Goal: Navigation & Orientation: Understand site structure

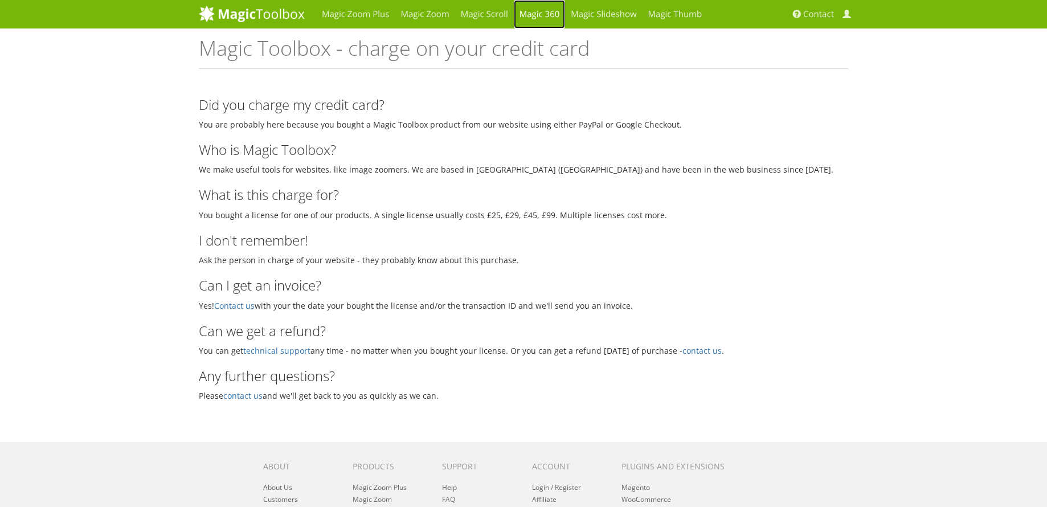
click at [530, 13] on link "Magic 360" at bounding box center [540, 14] width 52 height 28
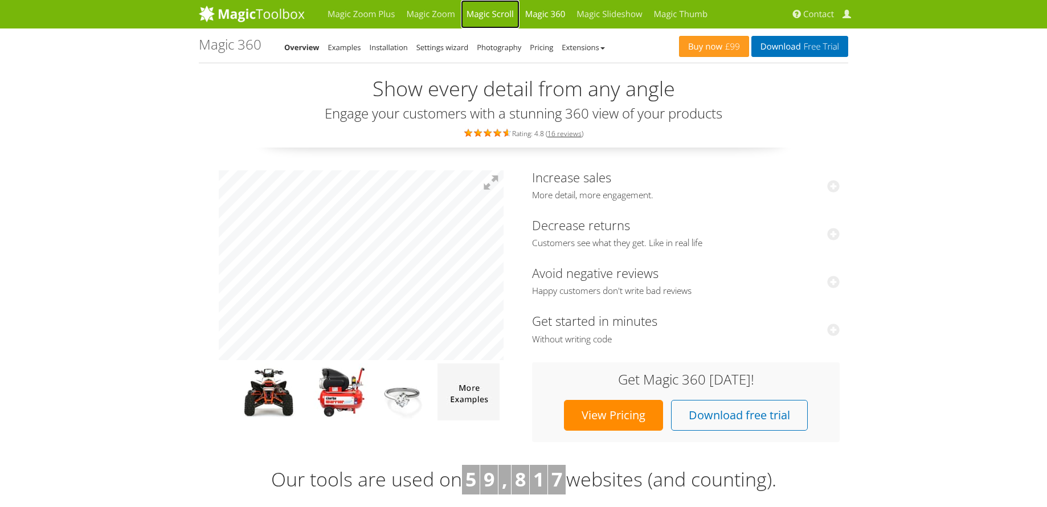
click at [497, 11] on link "Magic Scroll" at bounding box center [490, 14] width 59 height 28
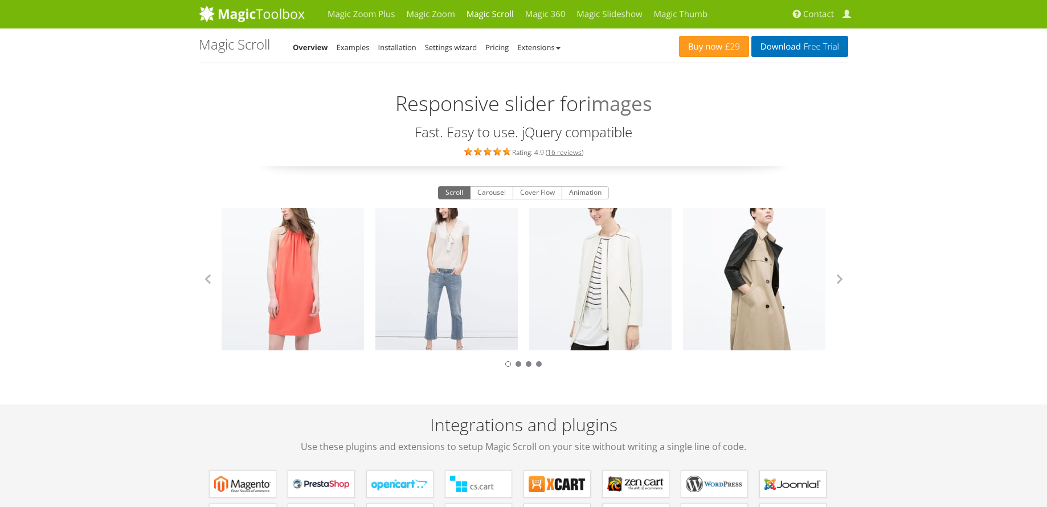
click at [417, 16] on link "Magic Zoom" at bounding box center [430, 14] width 60 height 28
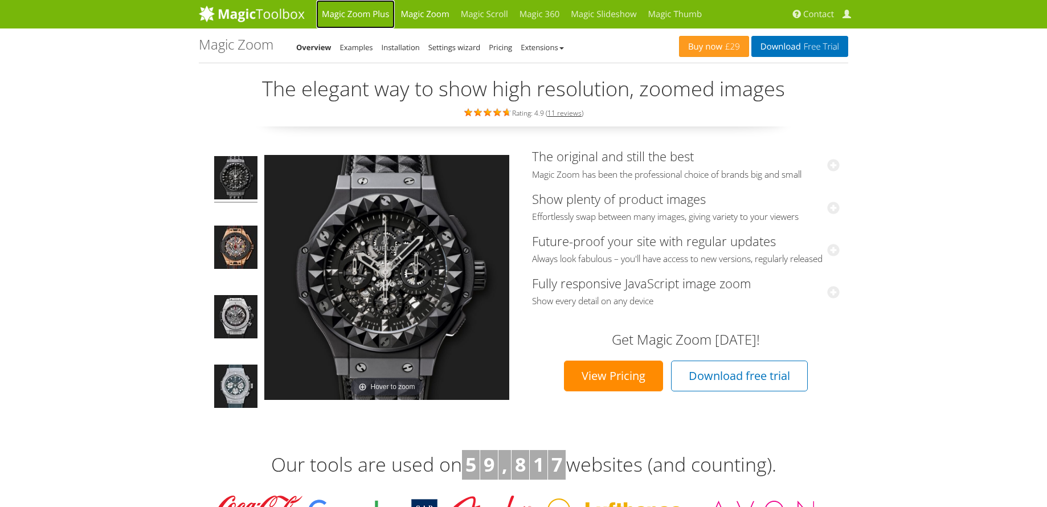
click at [373, 15] on link "Magic Zoom Plus" at bounding box center [355, 14] width 79 height 28
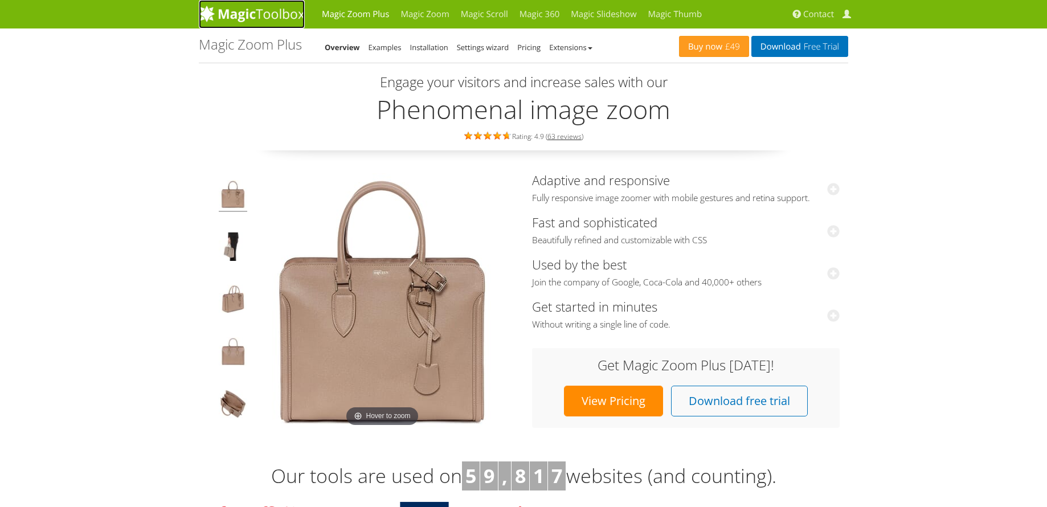
click at [265, 12] on img at bounding box center [252, 13] width 106 height 17
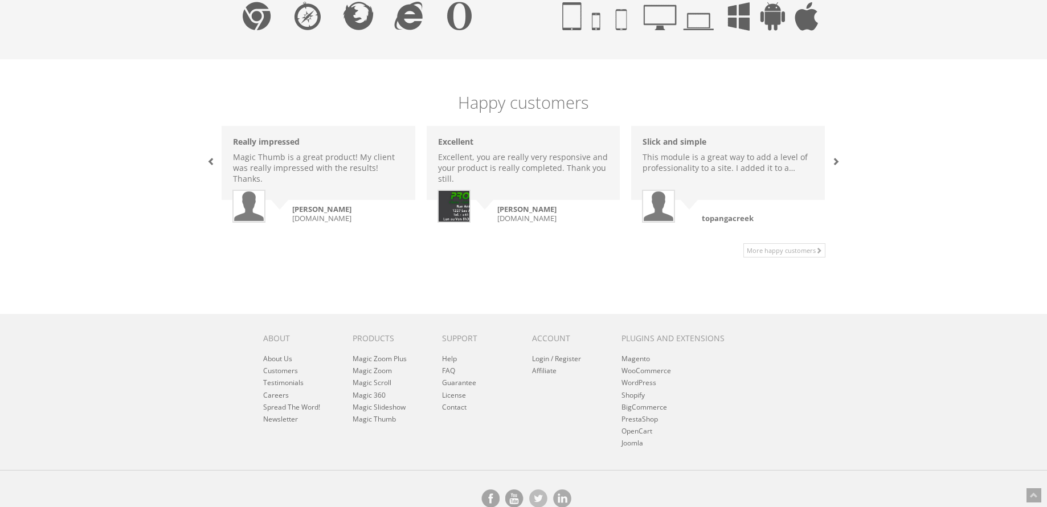
scroll to position [760, 0]
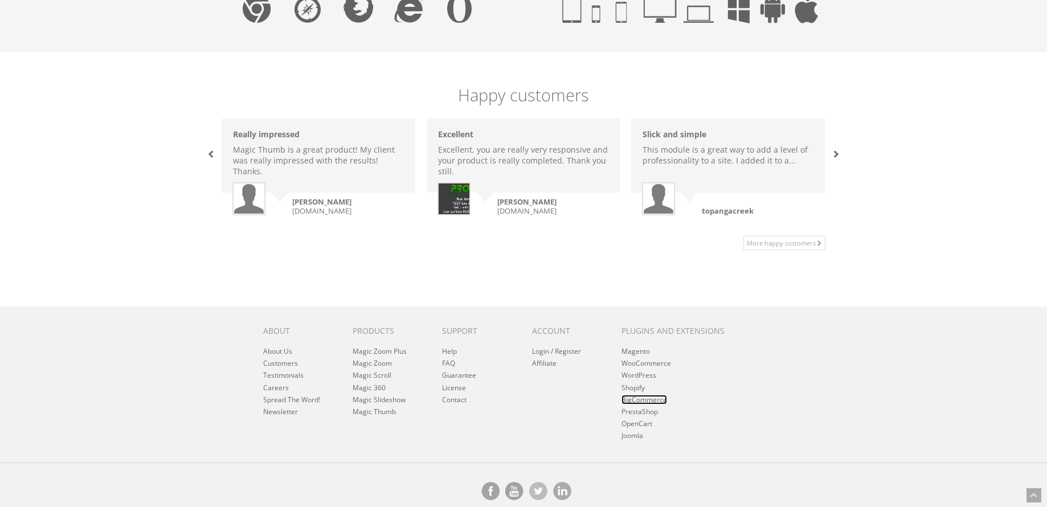
click at [658, 399] on link "BigCommerce" at bounding box center [644, 400] width 46 height 10
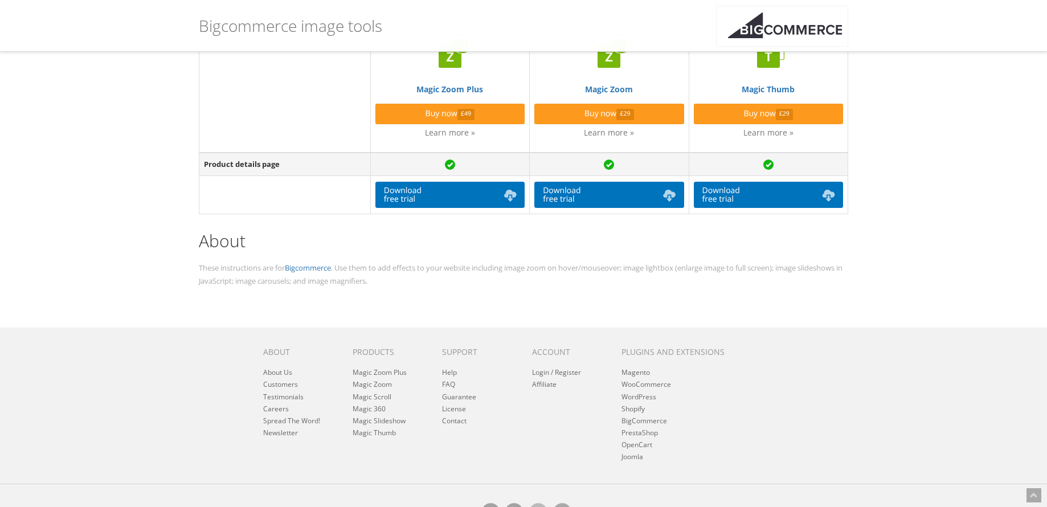
scroll to position [383, 0]
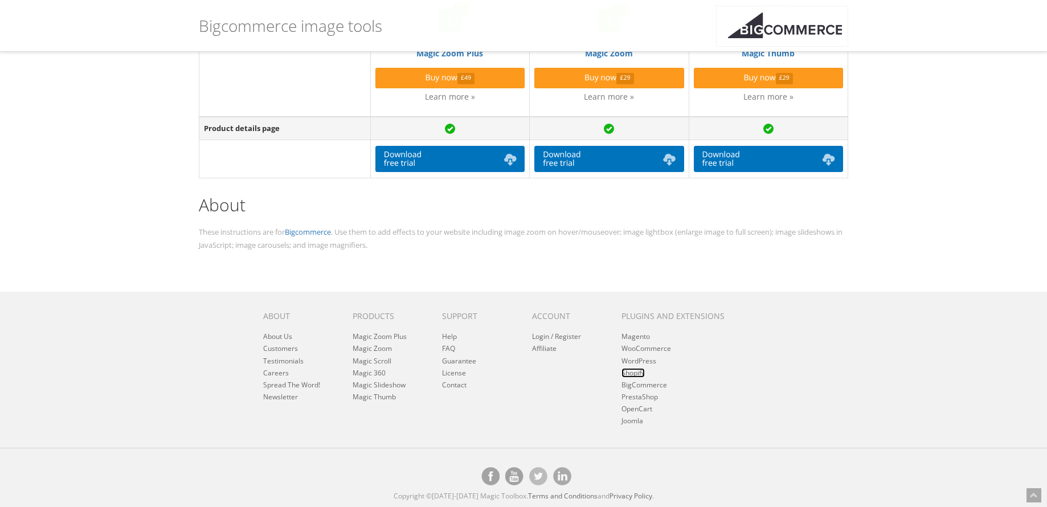
click at [636, 370] on link "Shopify" at bounding box center [632, 373] width 23 height 10
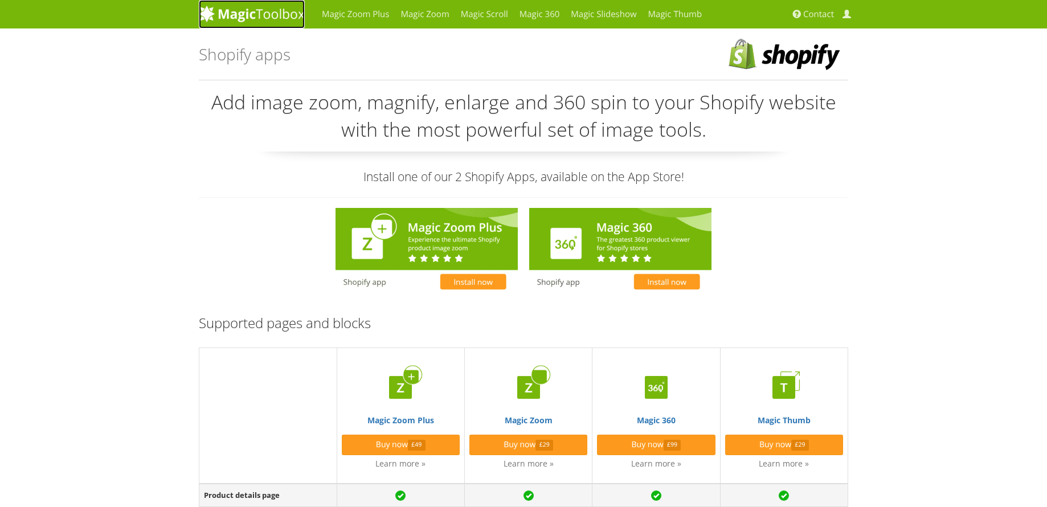
click at [265, 19] on img at bounding box center [252, 13] width 106 height 17
